Goal: Task Accomplishment & Management: Complete application form

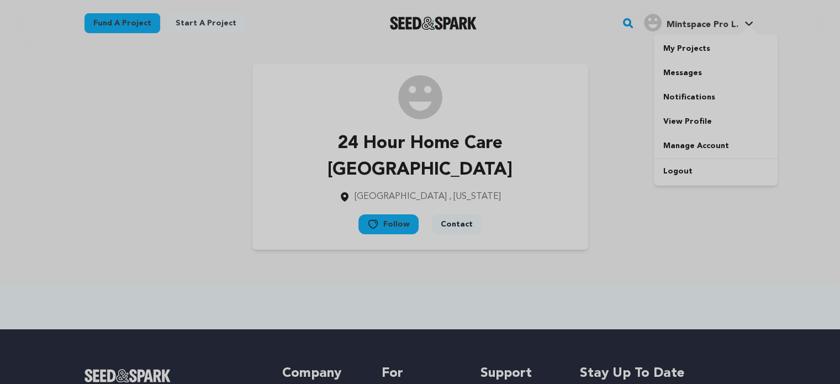
drag, startPoint x: 725, startPoint y: 20, endPoint x: 722, endPoint y: 46, distance: 26.0
click at [725, 20] on span "Mintspace Pro L." at bounding box center [702, 24] width 72 height 9
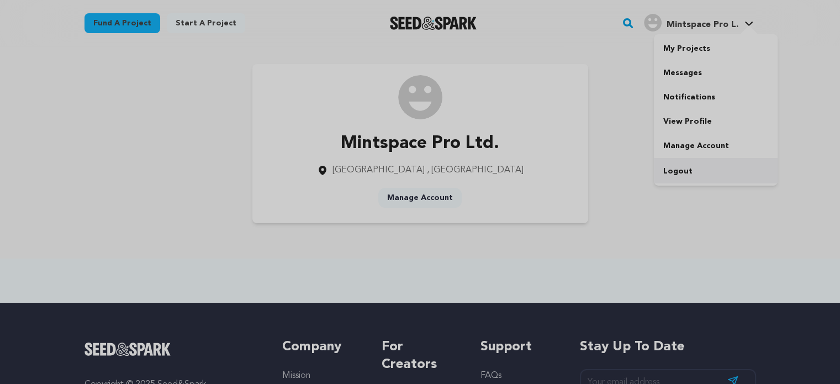
click at [680, 173] on link "Logout" at bounding box center [716, 171] width 124 height 24
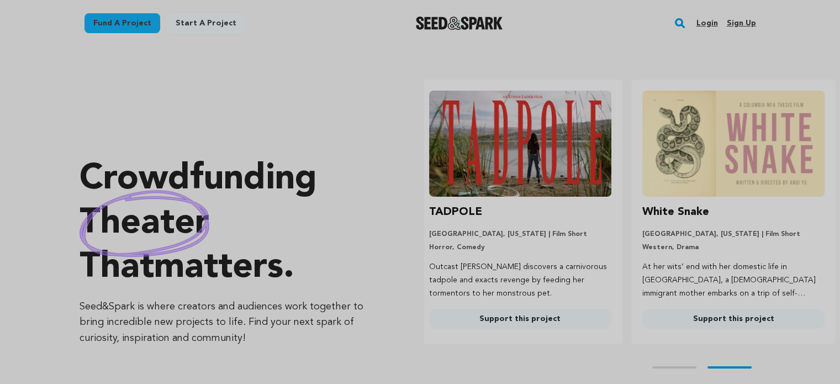
scroll to position [0, 221]
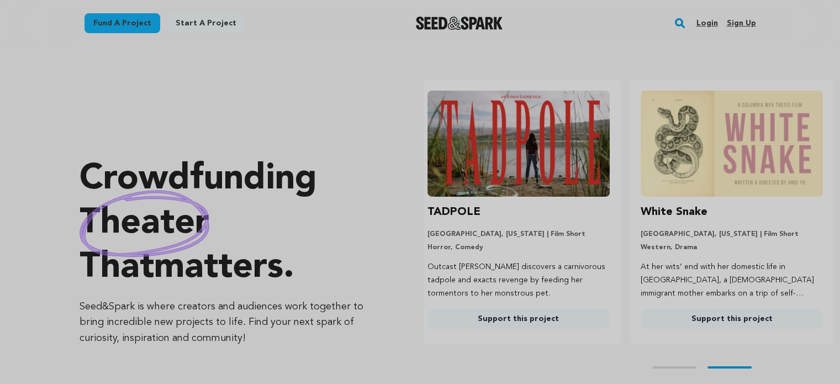
click at [738, 23] on link "Sign up" at bounding box center [740, 23] width 29 height 18
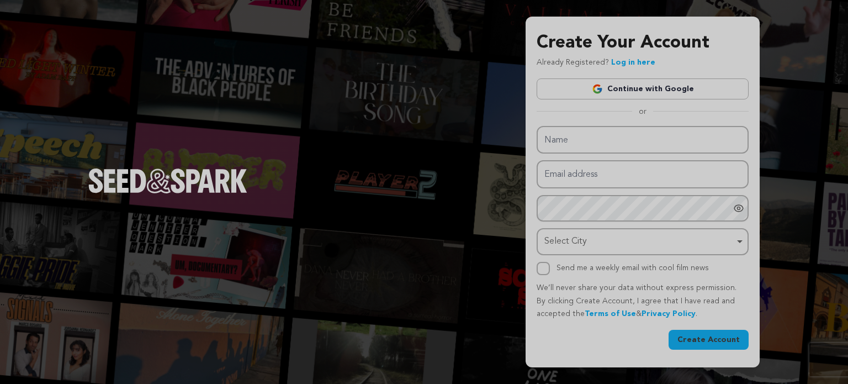
click at [552, 159] on div "Name Email address Password Password must have at least 8 characters. Password …" at bounding box center [643, 200] width 212 height 149
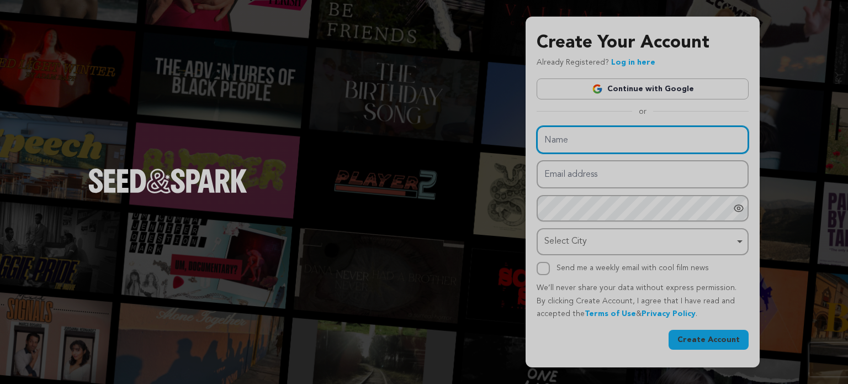
click at [566, 136] on input "Name" at bounding box center [643, 140] width 212 height 28
paste input "Barzel Builders"
type input "Barzel Builders"
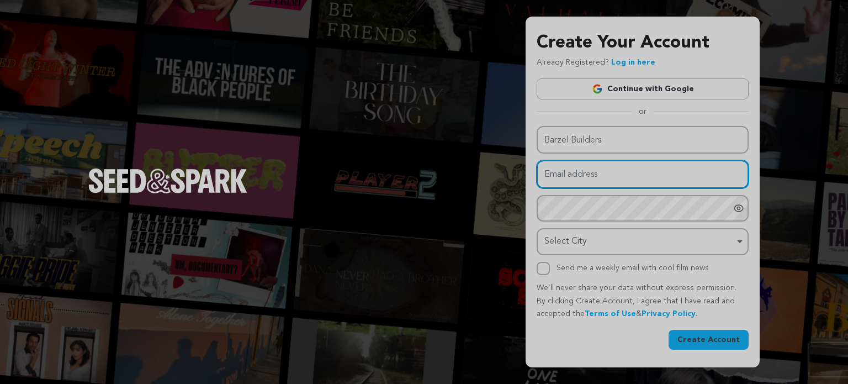
click at [574, 180] on input "Email address" at bounding box center [643, 174] width 212 height 28
paste input "xojoxiwa@forexzig.com"
type input "xojoxiwa@forexzig.com"
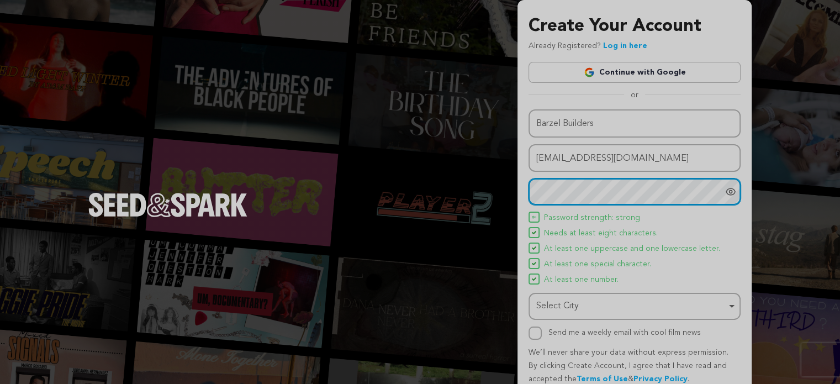
click at [570, 305] on div "Select City Remove item" at bounding box center [631, 306] width 190 height 16
paste input "Palo Alto"
type input "Palo Alto"
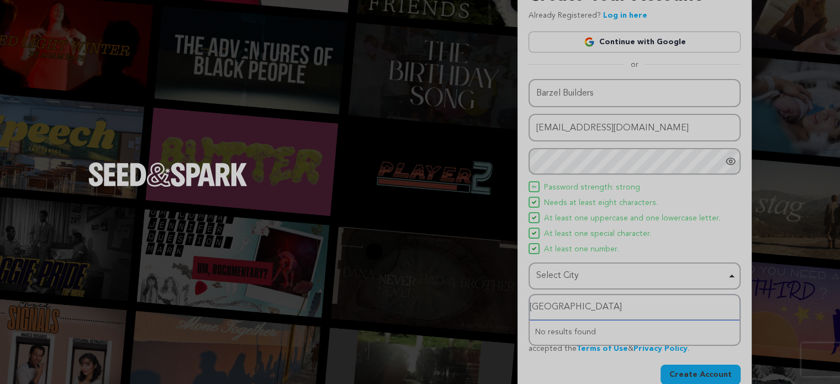
scroll to position [47, 0]
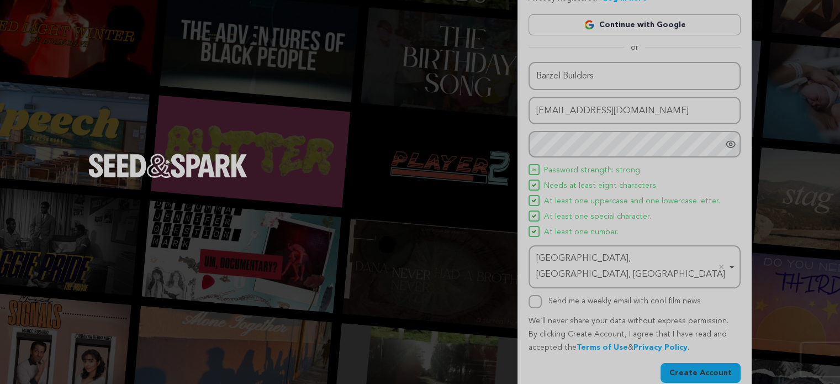
click at [693, 346] on div "Name Barzel Builders Email address xojoxiwa@forexzig.com Password Password must…" at bounding box center [634, 222] width 212 height 321
click at [693, 363] on button "Create Account" at bounding box center [700, 373] width 80 height 20
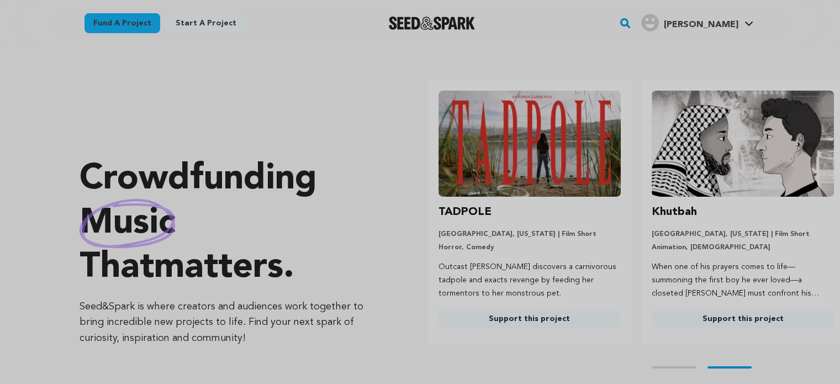
scroll to position [0, 221]
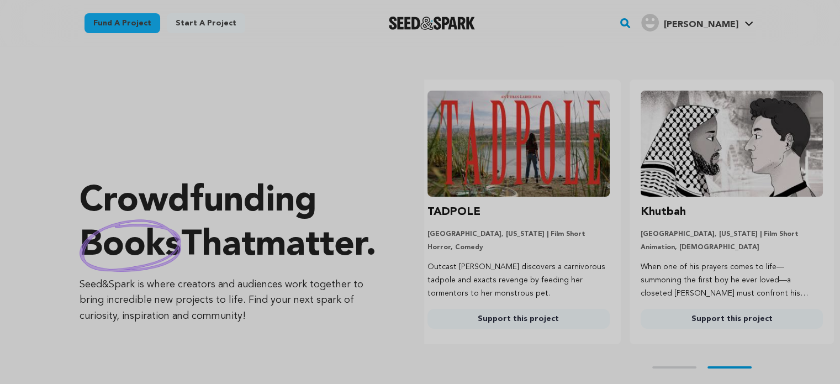
click at [599, 51] on section "Crowdfunding books that matter . Seed&Spark is where creators and audiences wor…" at bounding box center [460, 251] width 760 height 410
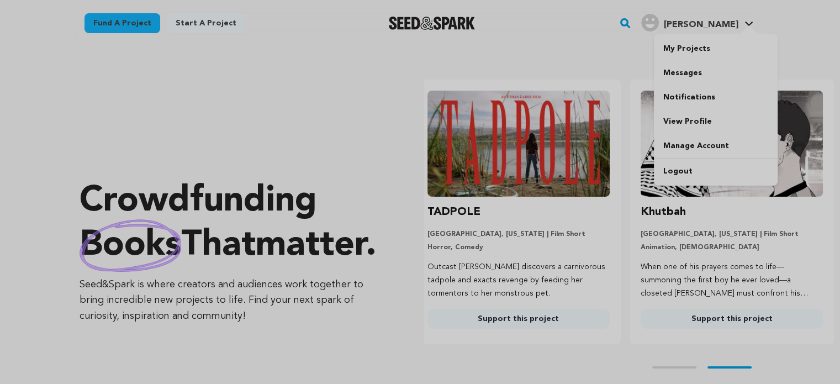
click at [733, 31] on h4 "[PERSON_NAME]" at bounding box center [700, 24] width 75 height 13
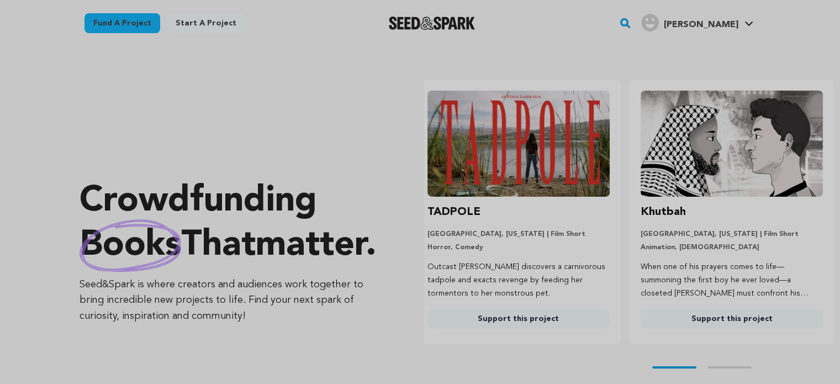
scroll to position [0, 88]
